Goal: Task Accomplishment & Management: Use online tool/utility

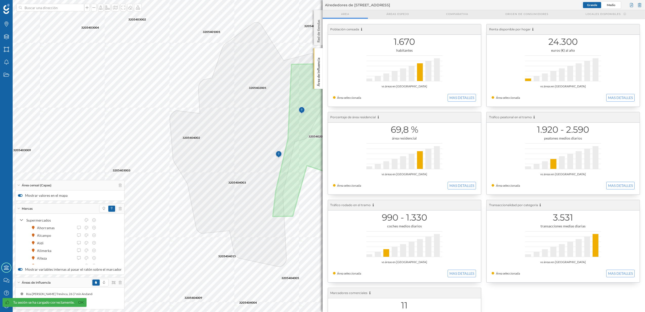
click at [318, 75] on p "Área de influencia" at bounding box center [318, 71] width 5 height 31
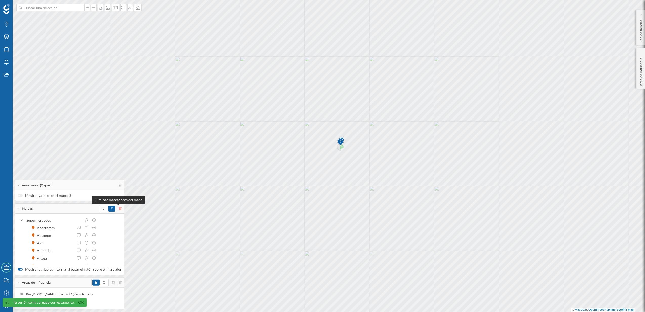
click at [119, 207] on icon at bounding box center [120, 209] width 3 height 4
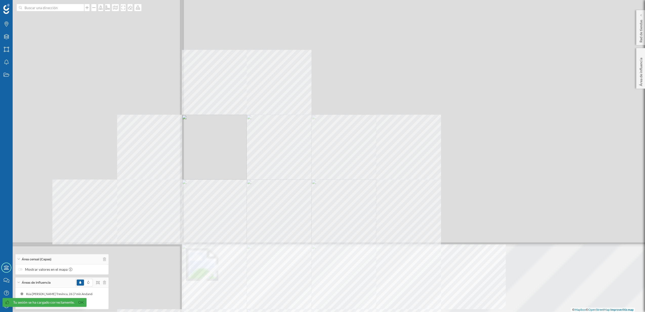
click at [326, 161] on div "© Mapbox © OpenStreetMap Improve this map" at bounding box center [322, 156] width 645 height 312
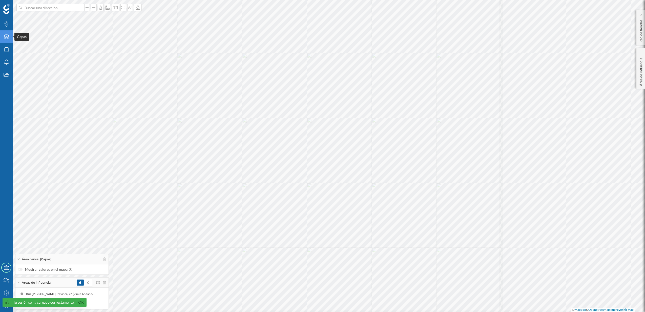
click at [6, 39] on icon "Capas" at bounding box center [6, 36] width 6 height 5
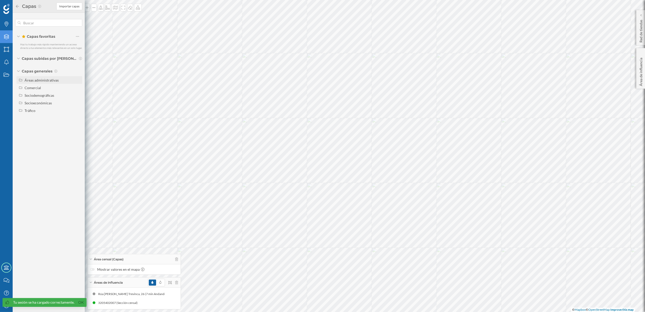
click at [47, 79] on div "Áreas administrativas" at bounding box center [42, 80] width 34 height 4
click at [78, 103] on input "Municipio" at bounding box center [78, 102] width 3 height 3
radio input "true"
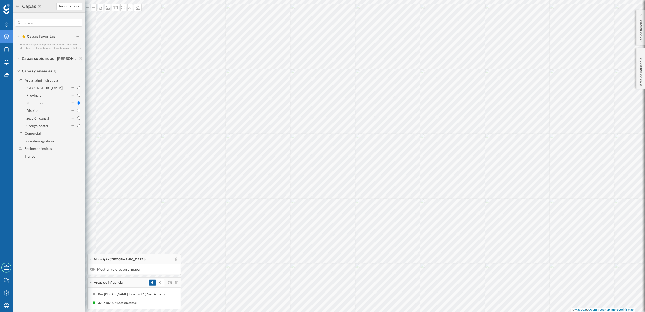
click at [93, 269] on div at bounding box center [92, 269] width 5 height 3
click at [0, 0] on input "Mostrar valores en el mapa" at bounding box center [0, 0] width 0 height 0
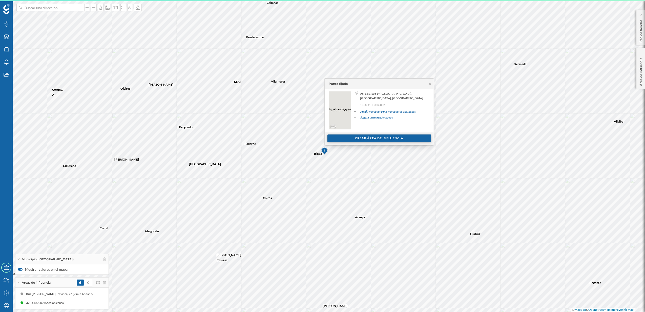
click at [361, 139] on div "Crear área de influencia" at bounding box center [379, 138] width 104 height 8
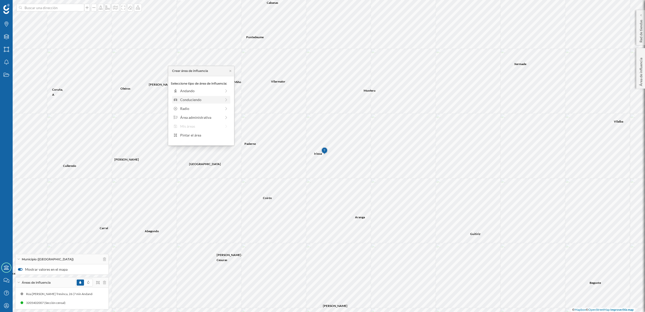
click at [189, 96] on div "Conduciendo" at bounding box center [201, 100] width 58 height 8
drag, startPoint x: 180, startPoint y: 98, endPoint x: 189, endPoint y: 99, distance: 9.2
click at [189, 99] on div at bounding box center [188, 97] width 5 height 5
click at [205, 136] on div "Crear área de influencia" at bounding box center [201, 136] width 61 height 8
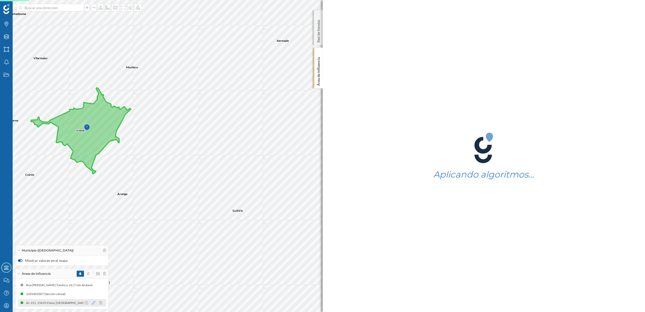
click at [93, 303] on icon at bounding box center [94, 303] width 4 height 4
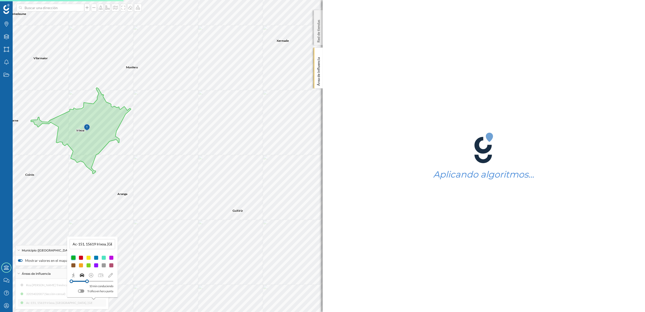
drag, startPoint x: 82, startPoint y: 281, endPoint x: 87, endPoint y: 280, distance: 4.7
click at [87, 280] on div at bounding box center [87, 281] width 4 height 4
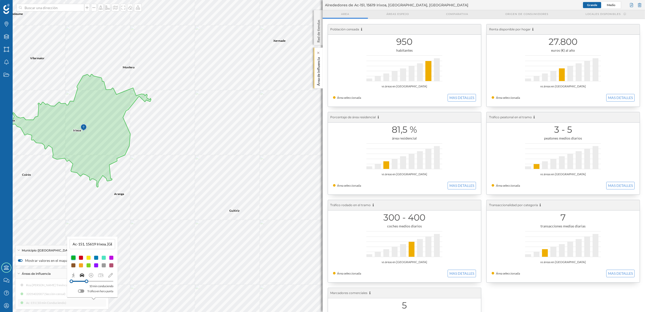
click at [320, 81] on p "Área de influencia" at bounding box center [318, 70] width 5 height 31
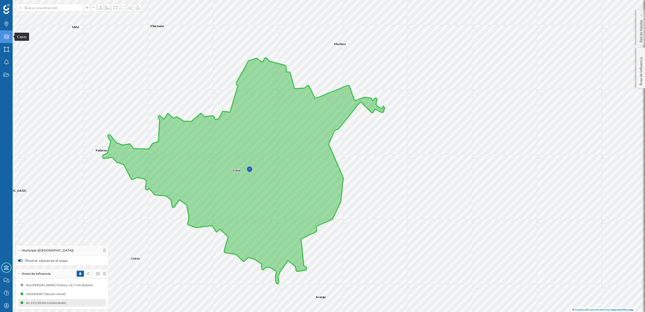
click at [3, 38] on icon "Capas" at bounding box center [6, 36] width 6 height 5
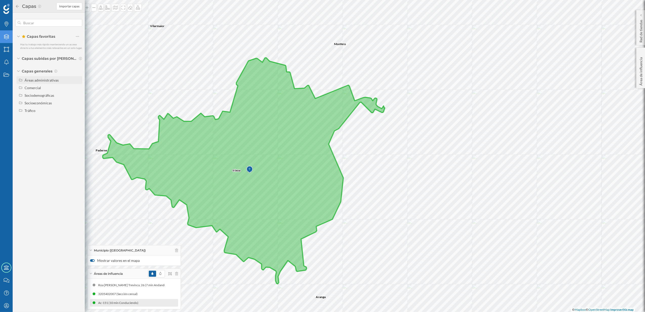
click at [30, 81] on div "Áreas administrativas" at bounding box center [42, 80] width 34 height 4
click at [50, 117] on div "Sección censal" at bounding box center [46, 117] width 41 height 5
click at [77, 117] on input "Sección censal" at bounding box center [78, 117] width 3 height 3
radio input "true"
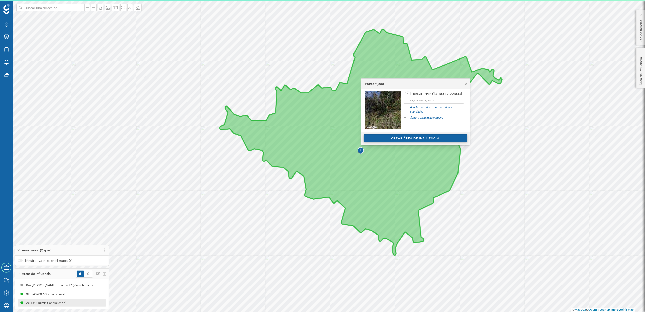
click at [389, 136] on div "Crear área de influencia" at bounding box center [415, 138] width 104 height 8
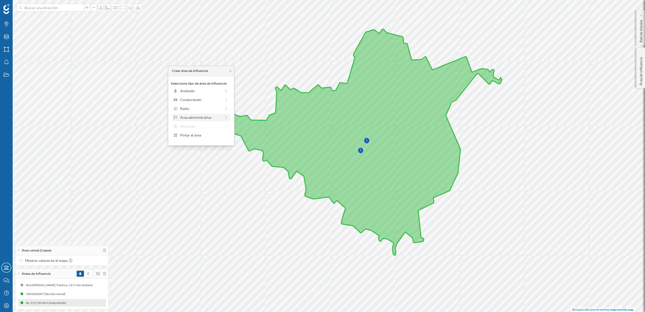
click at [200, 118] on div "Área administrativa" at bounding box center [200, 117] width 41 height 5
click at [188, 109] on div "Municipio" at bounding box center [205, 108] width 50 height 5
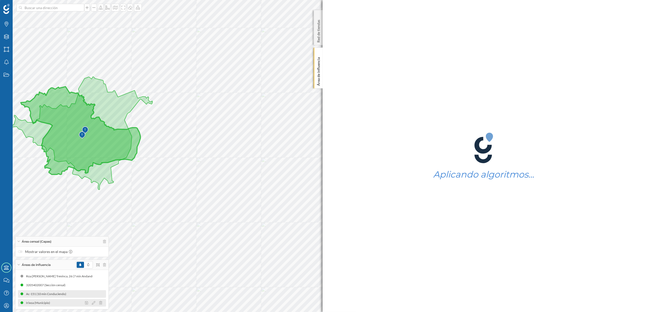
click at [93, 304] on div at bounding box center [95, 302] width 23 height 6
drag, startPoint x: 93, startPoint y: 299, endPoint x: 91, endPoint y: 302, distance: 3.4
click at [91, 302] on div at bounding box center [95, 302] width 23 height 6
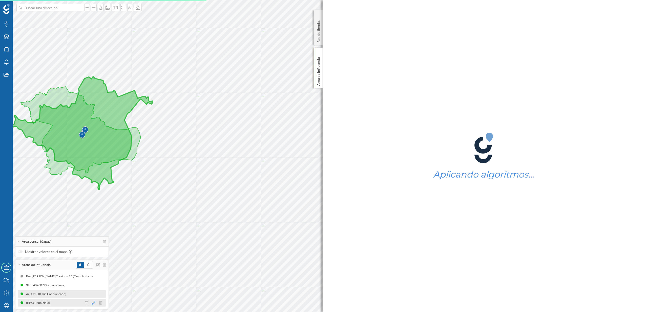
click at [93, 302] on icon at bounding box center [94, 303] width 4 height 4
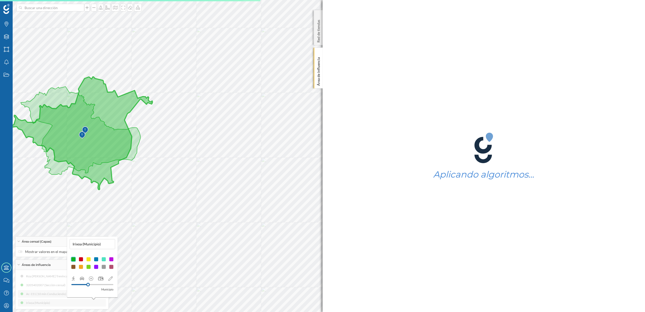
click at [88, 259] on div at bounding box center [88, 258] width 5 height 5
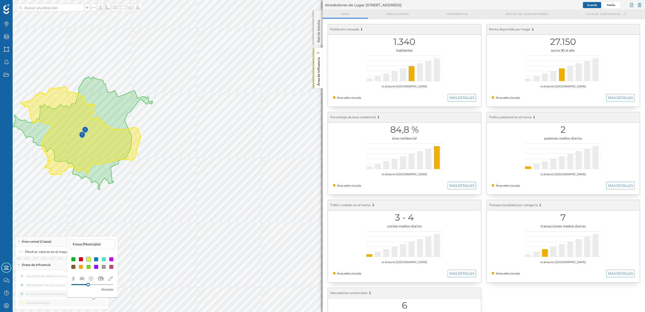
click at [321, 81] on div "Área de influencia" at bounding box center [318, 68] width 9 height 41
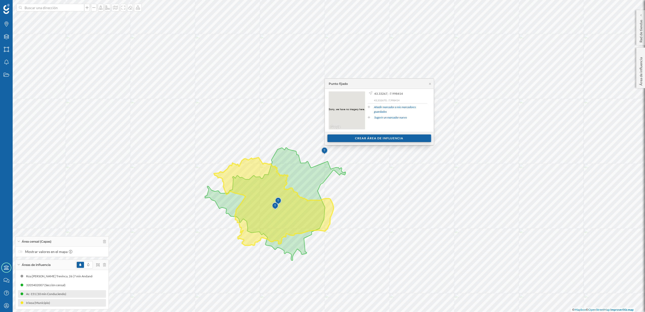
click at [375, 136] on div "Crear área de influencia" at bounding box center [379, 138] width 104 height 8
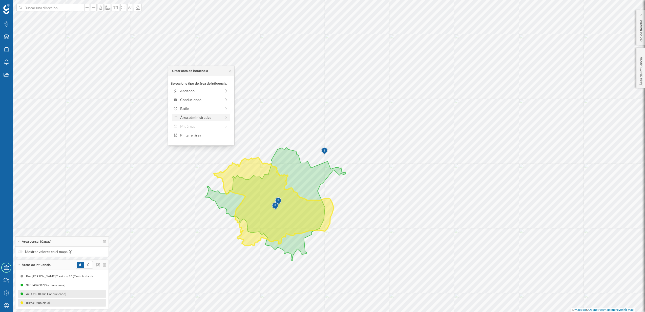
click at [192, 116] on div "Área administrativa" at bounding box center [200, 117] width 41 height 5
click at [185, 108] on div "Municipio" at bounding box center [205, 108] width 50 height 5
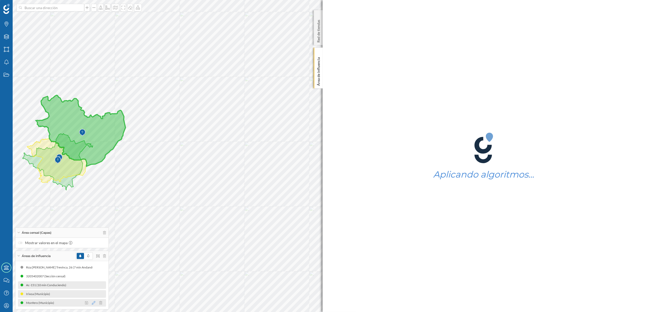
click at [94, 302] on icon at bounding box center [94, 303] width 4 height 4
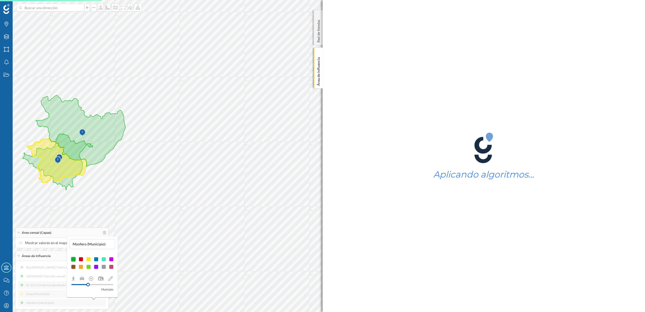
click at [80, 259] on div at bounding box center [80, 258] width 5 height 5
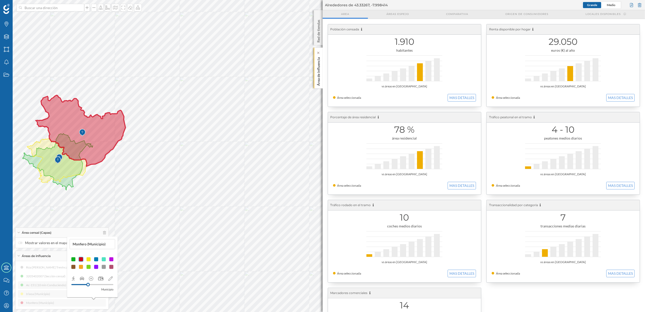
click at [316, 78] on p "Área de influencia" at bounding box center [318, 70] width 5 height 31
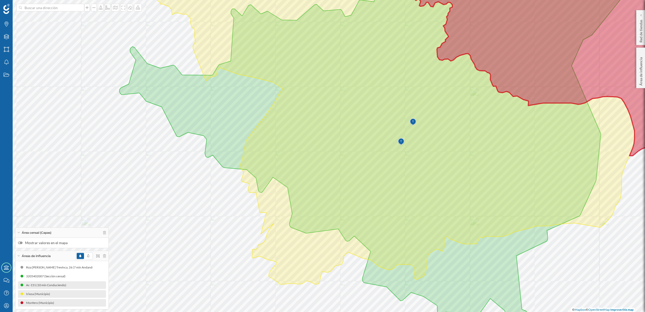
click at [21, 243] on div at bounding box center [20, 242] width 5 height 3
click at [0, 0] on input "Mostrar valores en el mapa" at bounding box center [0, 0] width 0 height 0
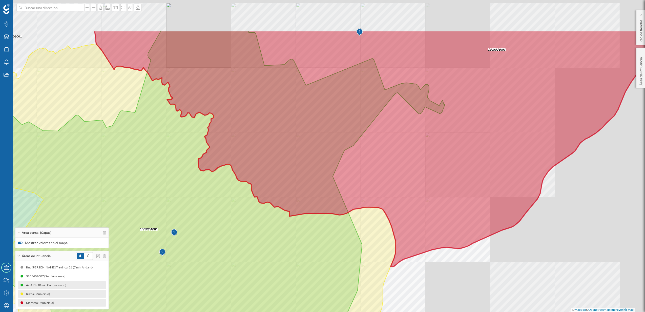
click at [457, 297] on div "1503901001 1506401001 1500301002 1502701001 1505001001 1509101001 1506401003 15…" at bounding box center [322, 156] width 645 height 312
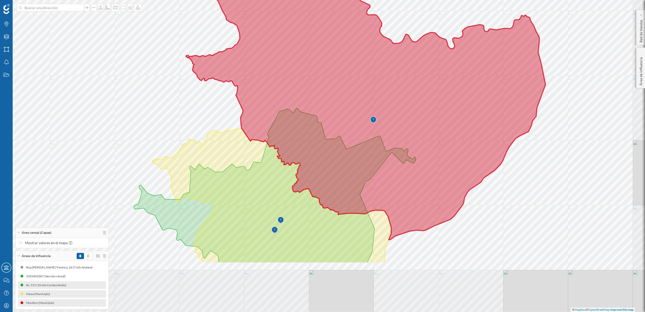
drag, startPoint x: 546, startPoint y: 249, endPoint x: 479, endPoint y: 176, distance: 99.7
click at [479, 176] on icon at bounding box center [365, 97] width 359 height 285
